Goal: Complete application form

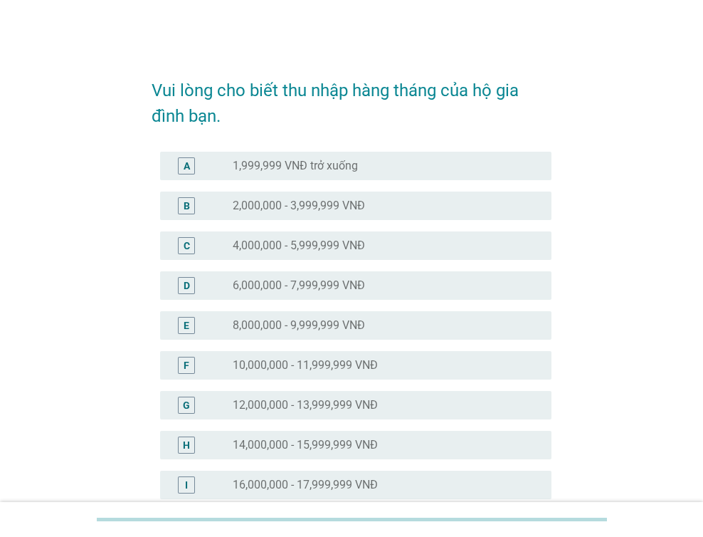
click at [363, 365] on label "10,000,000 - 11,999,999 VNĐ" at bounding box center [305, 365] width 145 height 14
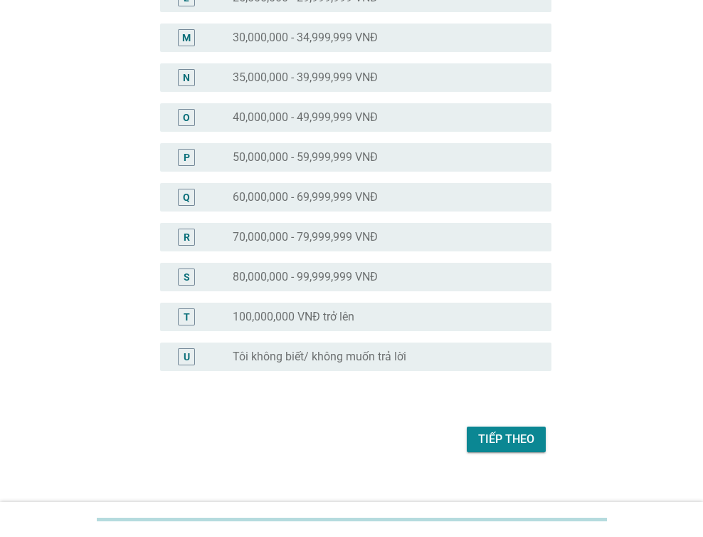
scroll to position [624, 0]
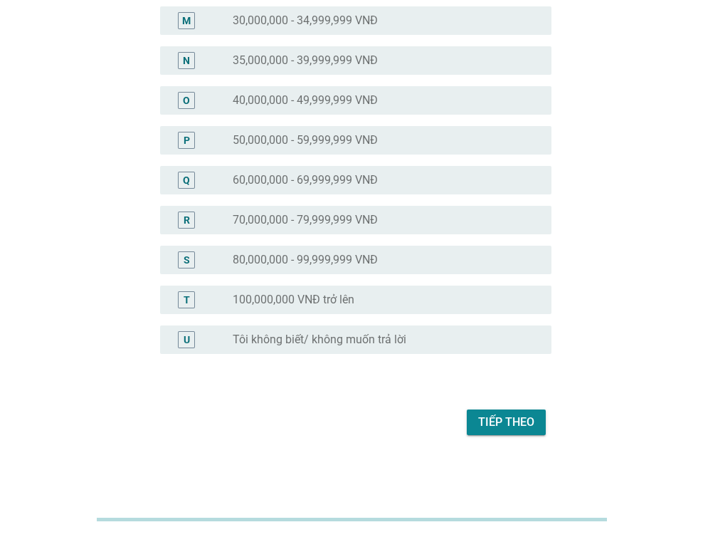
click at [501, 424] on div "Tiếp theo" at bounding box center [506, 422] width 56 height 17
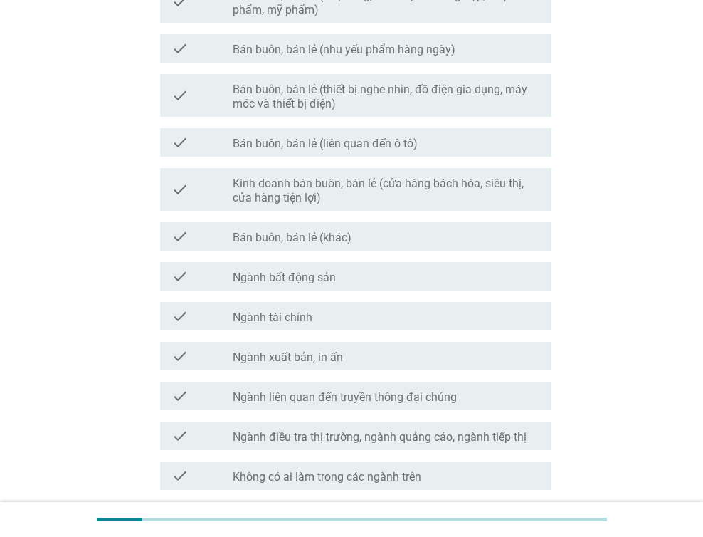
scroll to position [652, 0]
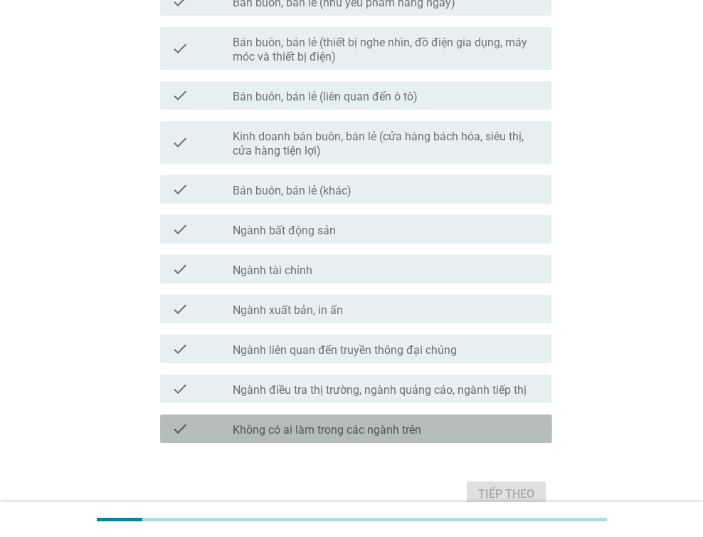
click at [330, 434] on label "Không có ai làm trong các ngành trên" at bounding box center [327, 430] width 189 height 14
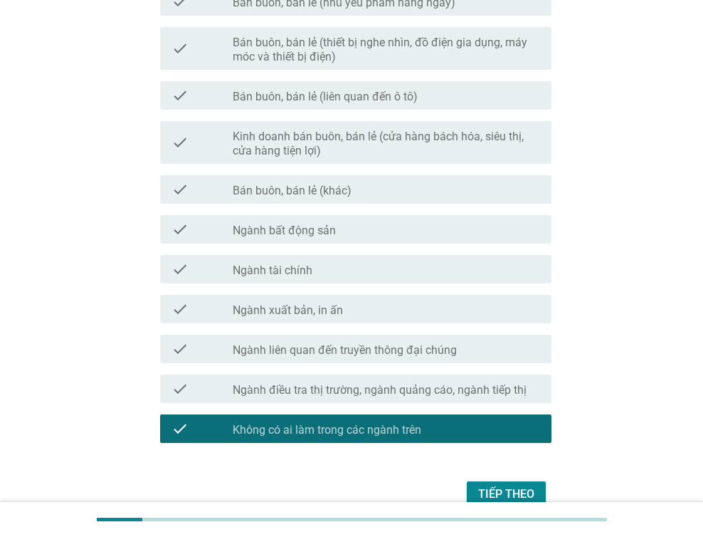
click at [484, 493] on div "Tiếp theo" at bounding box center [506, 494] width 56 height 17
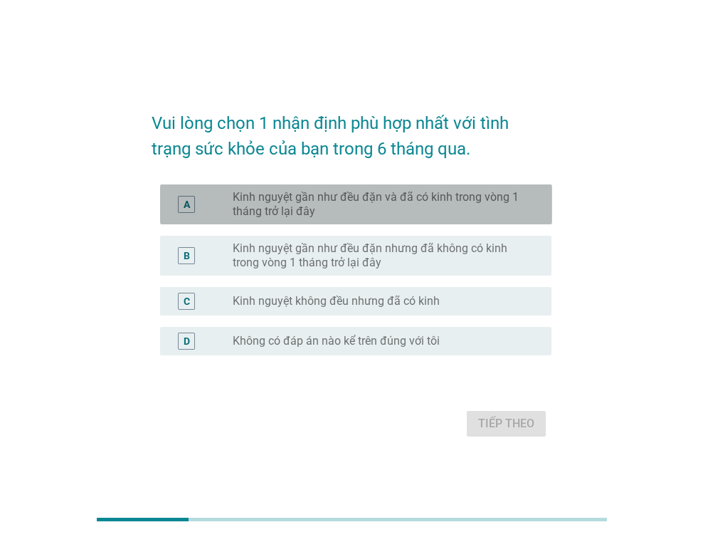
click at [478, 214] on label "Kinh nguyệt gần như đều đặn và đã có kinh trong vòng 1 tháng trở lại đây" at bounding box center [381, 204] width 296 height 28
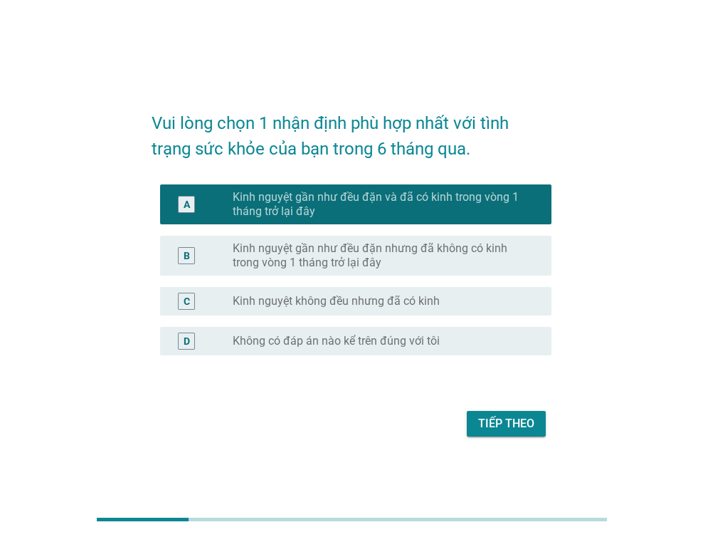
click at [496, 429] on div "Tiếp theo" at bounding box center [506, 423] width 56 height 17
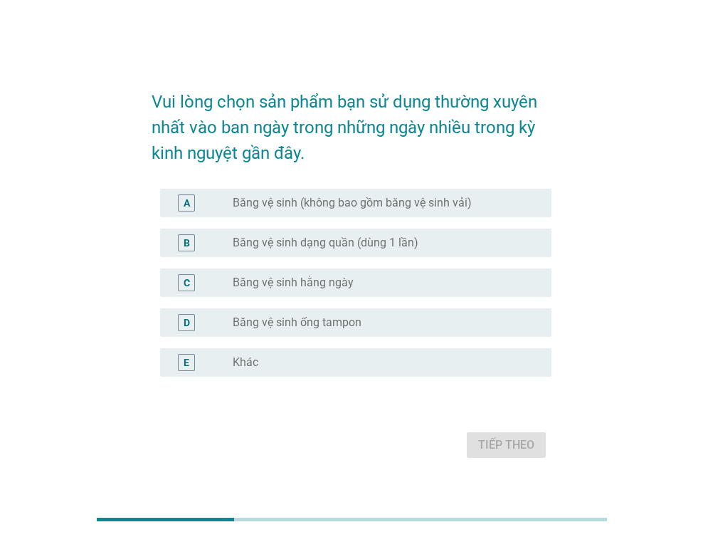
click at [320, 204] on label "Băng vệ sinh (không bao gồm băng vệ sinh vải)" at bounding box center [352, 203] width 239 height 14
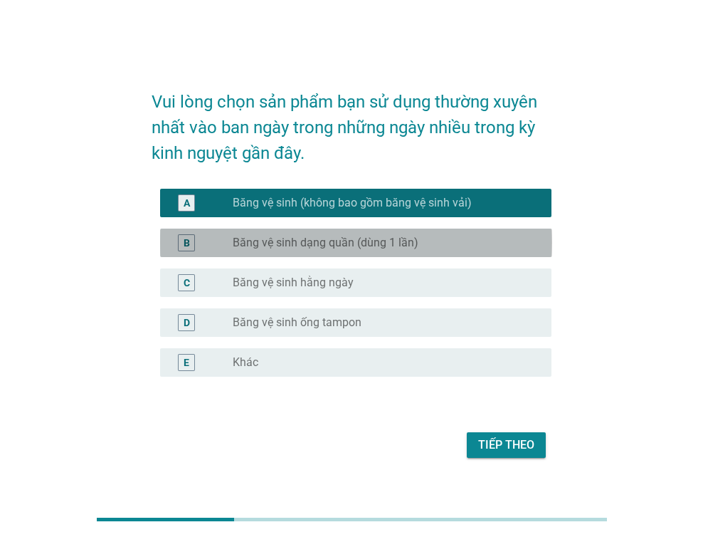
click at [350, 241] on label "Băng vệ sinh dạng quần (dùng 1 lần)" at bounding box center [326, 243] width 186 height 14
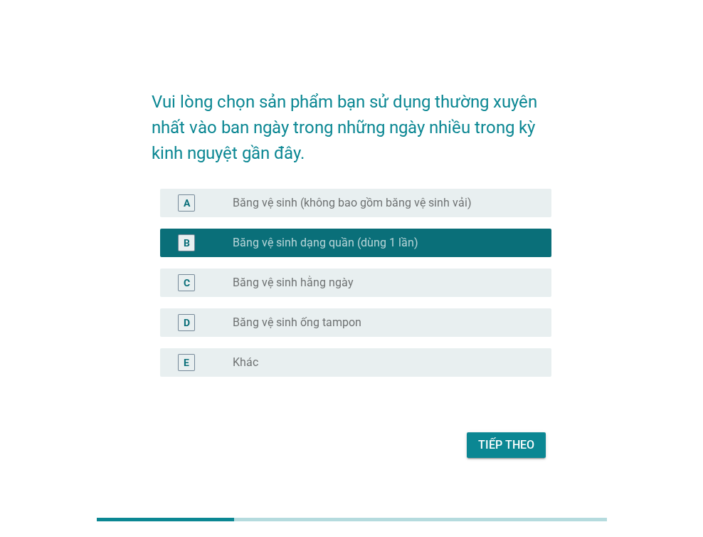
click at [346, 288] on label "Băng vệ sinh hằng ngày" at bounding box center [293, 283] width 121 height 14
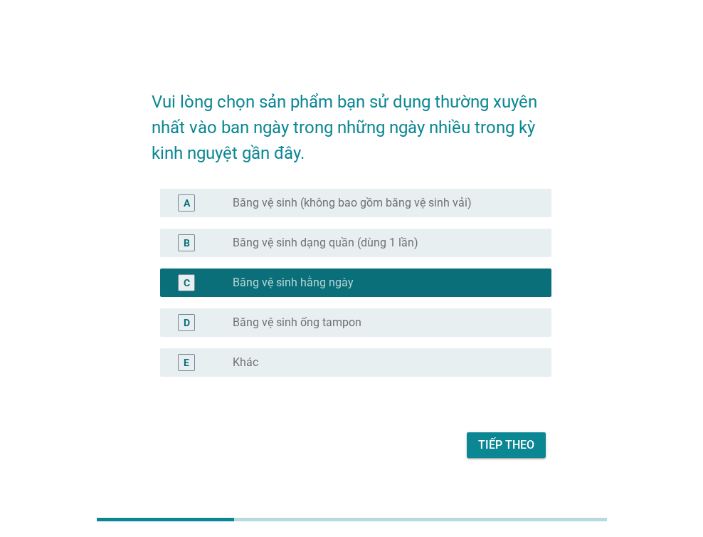
click at [490, 445] on div "Tiếp theo" at bounding box center [506, 444] width 56 height 17
